Goal: Information Seeking & Learning: Learn about a topic

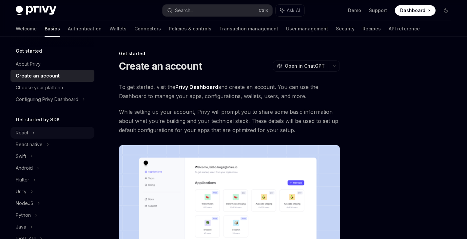
click at [36, 133] on div "React" at bounding box center [52, 133] width 84 height 12
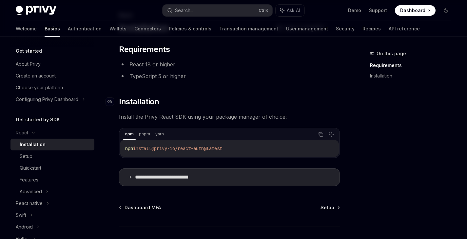
scroll to position [83, 0]
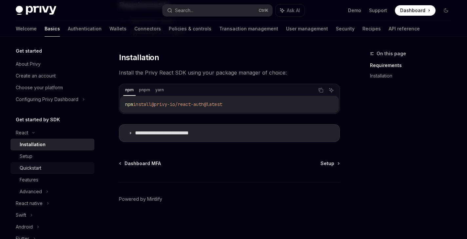
click at [31, 170] on div "Quickstart" at bounding box center [31, 168] width 22 height 8
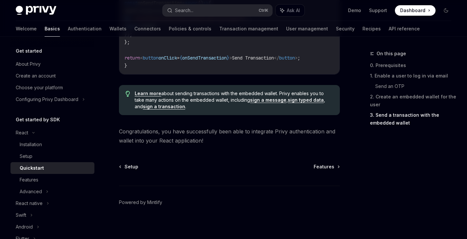
scroll to position [711, 0]
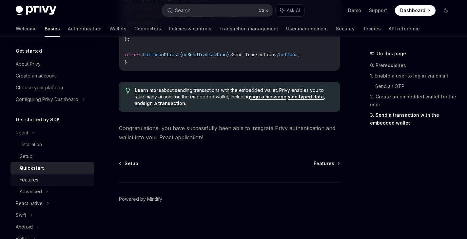
click at [50, 184] on link "Features" at bounding box center [52, 180] width 84 height 12
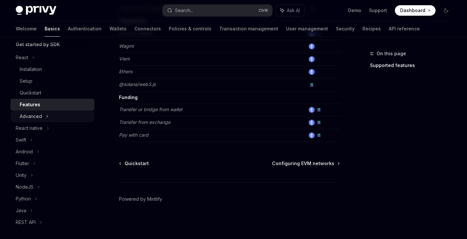
scroll to position [78, 0]
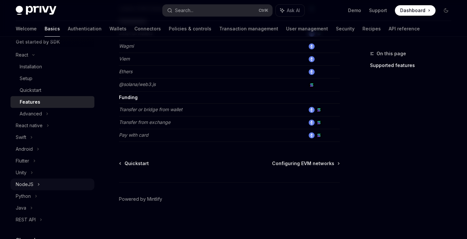
click at [39, 183] on icon at bounding box center [38, 185] width 3 height 8
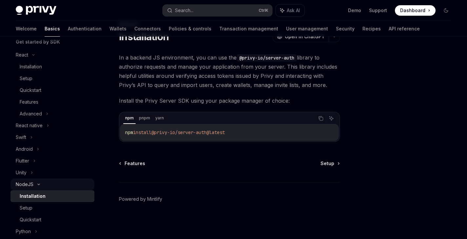
scroll to position [29, 0]
click at [39, 224] on link "Quickstart" at bounding box center [52, 220] width 84 height 12
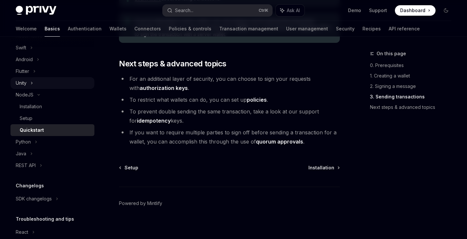
scroll to position [167, 0]
click at [68, 32] on link "Authentication" at bounding box center [85, 29] width 34 height 16
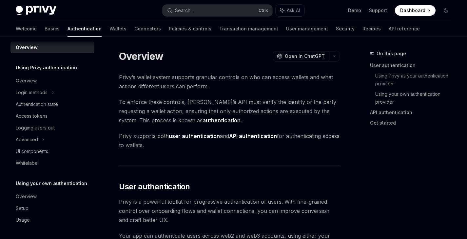
scroll to position [6, 0]
click at [51, 92] on div "Login methods" at bounding box center [52, 93] width 84 height 12
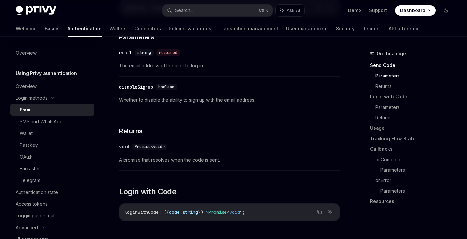
scroll to position [246, 0]
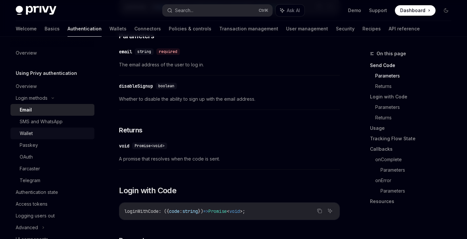
click at [31, 131] on div "Wallet" at bounding box center [26, 134] width 13 height 8
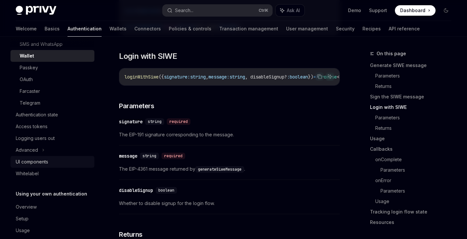
scroll to position [77, 0]
click at [43, 160] on div "UI components" at bounding box center [32, 163] width 32 height 8
type textarea "*"
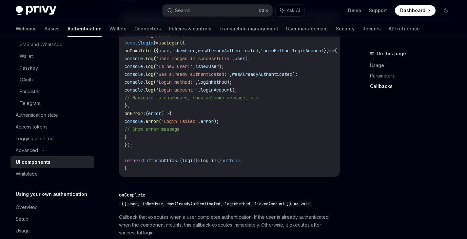
scroll to position [1006, 0]
